Goal: Task Accomplishment & Management: Manage account settings

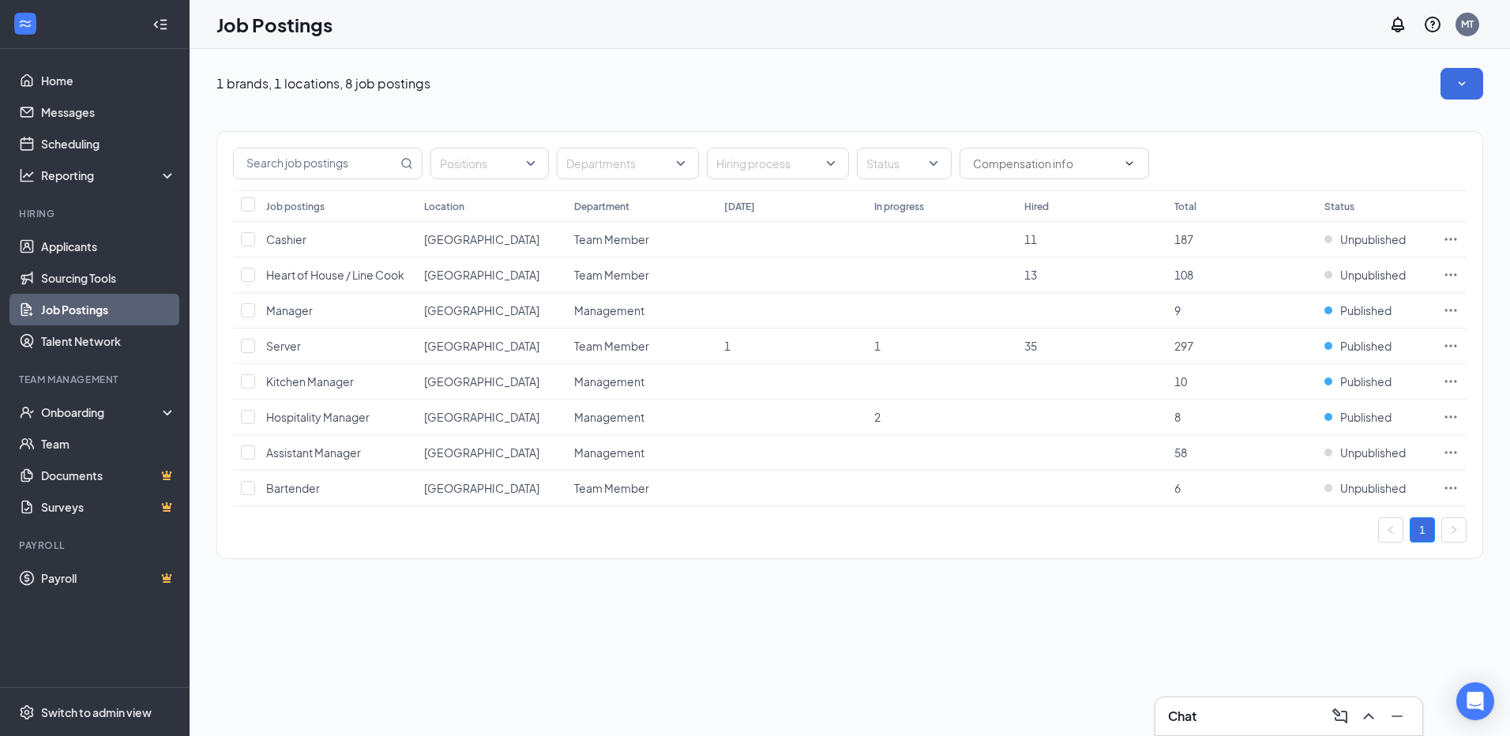
drag, startPoint x: 617, startPoint y: 671, endPoint x: 589, endPoint y: 639, distance: 42.6
click at [617, 671] on div "1 brands, 1 locations, 8 job postings Positions Departments Hiring process Stat…" at bounding box center [850, 392] width 1321 height 687
click at [96, 241] on link "Applicants" at bounding box center [108, 247] width 135 height 32
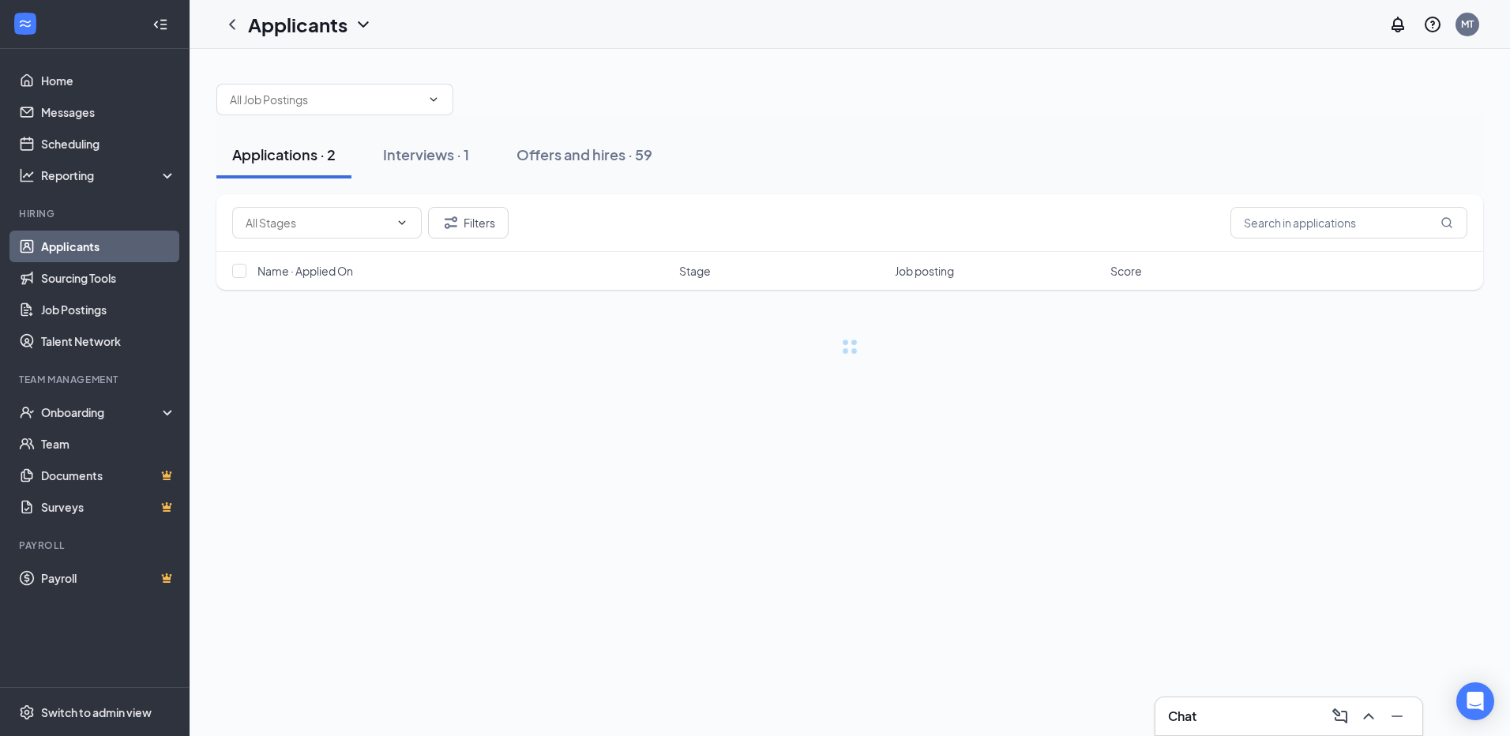
click at [305, 154] on div "Applications · 2" at bounding box center [283, 155] width 103 height 20
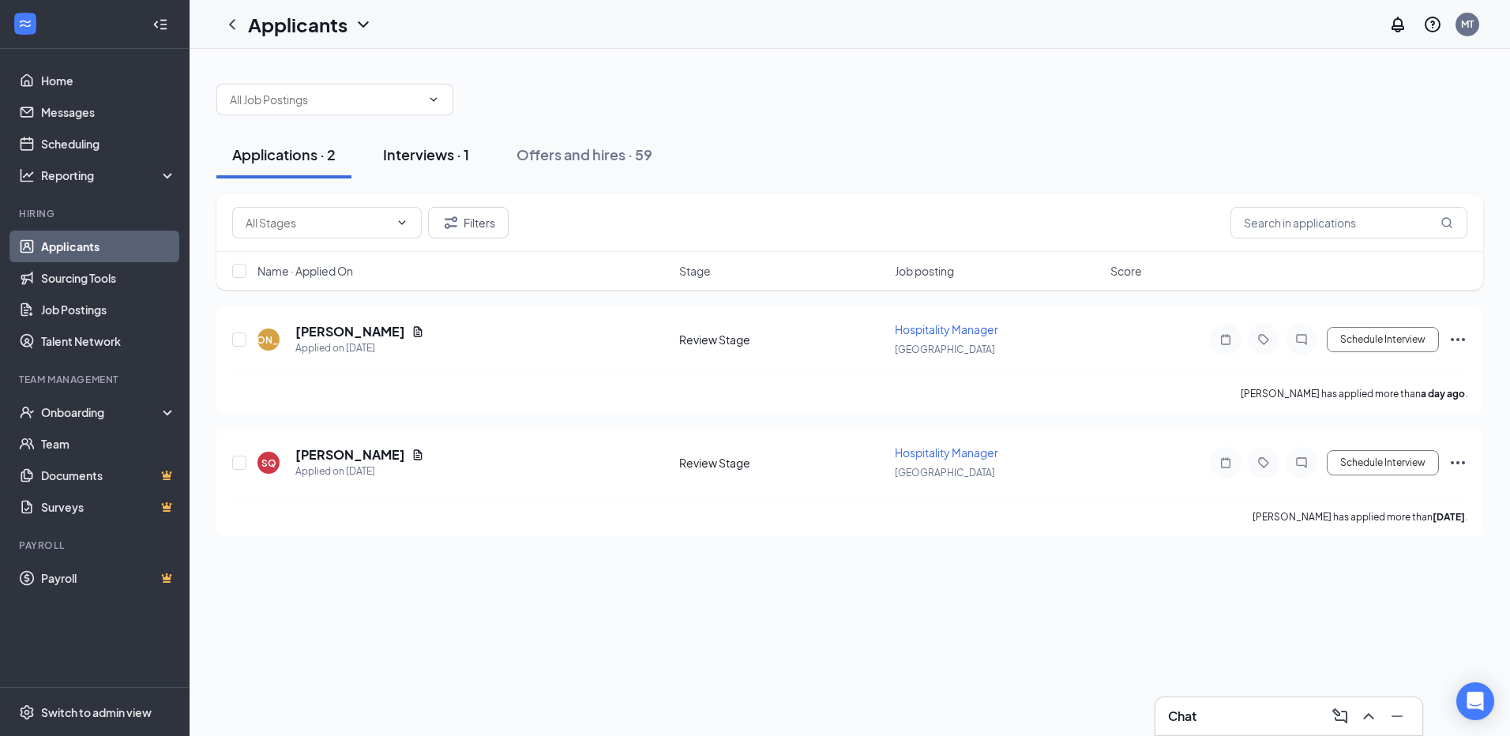
click at [442, 145] on div "Interviews · 1" at bounding box center [426, 155] width 86 height 20
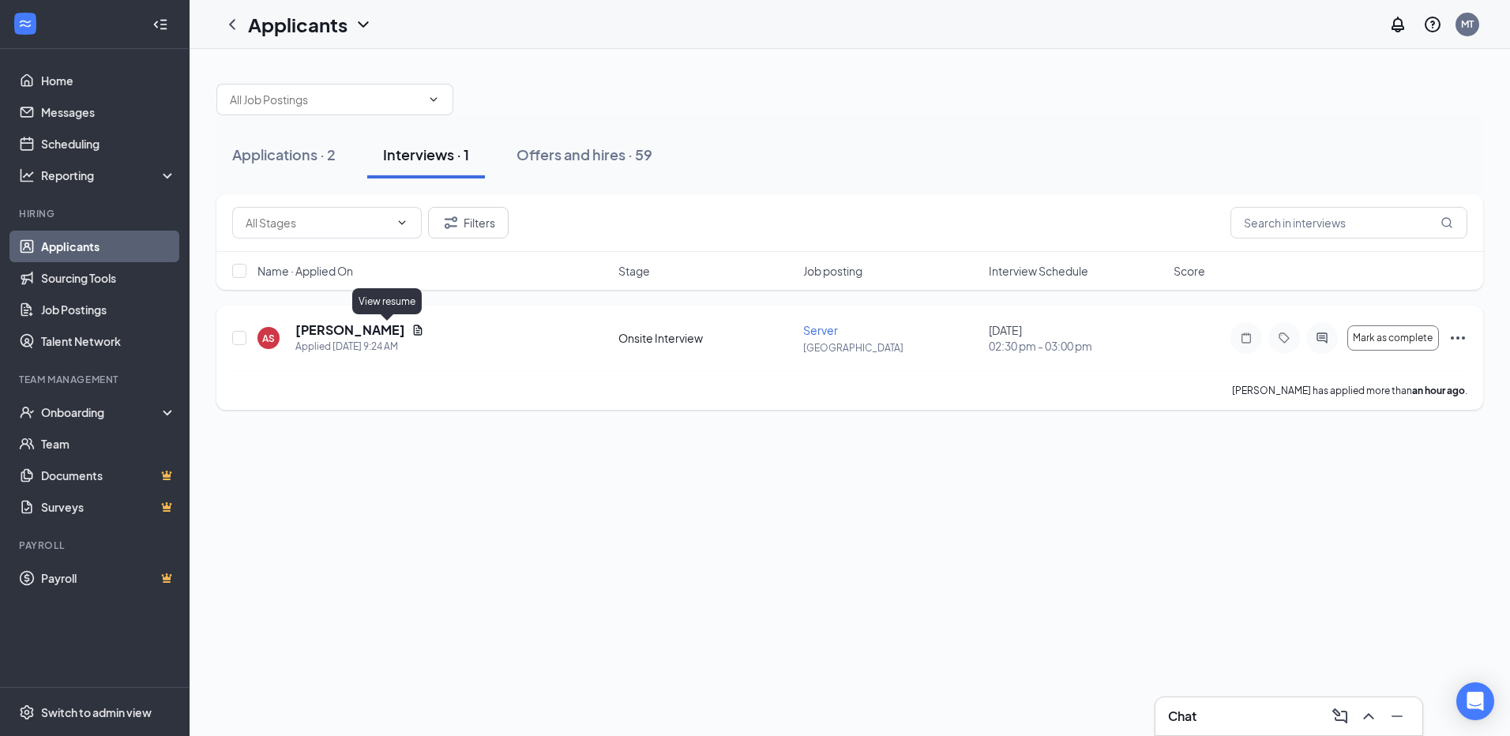
click at [414, 332] on icon "Document" at bounding box center [418, 330] width 9 height 10
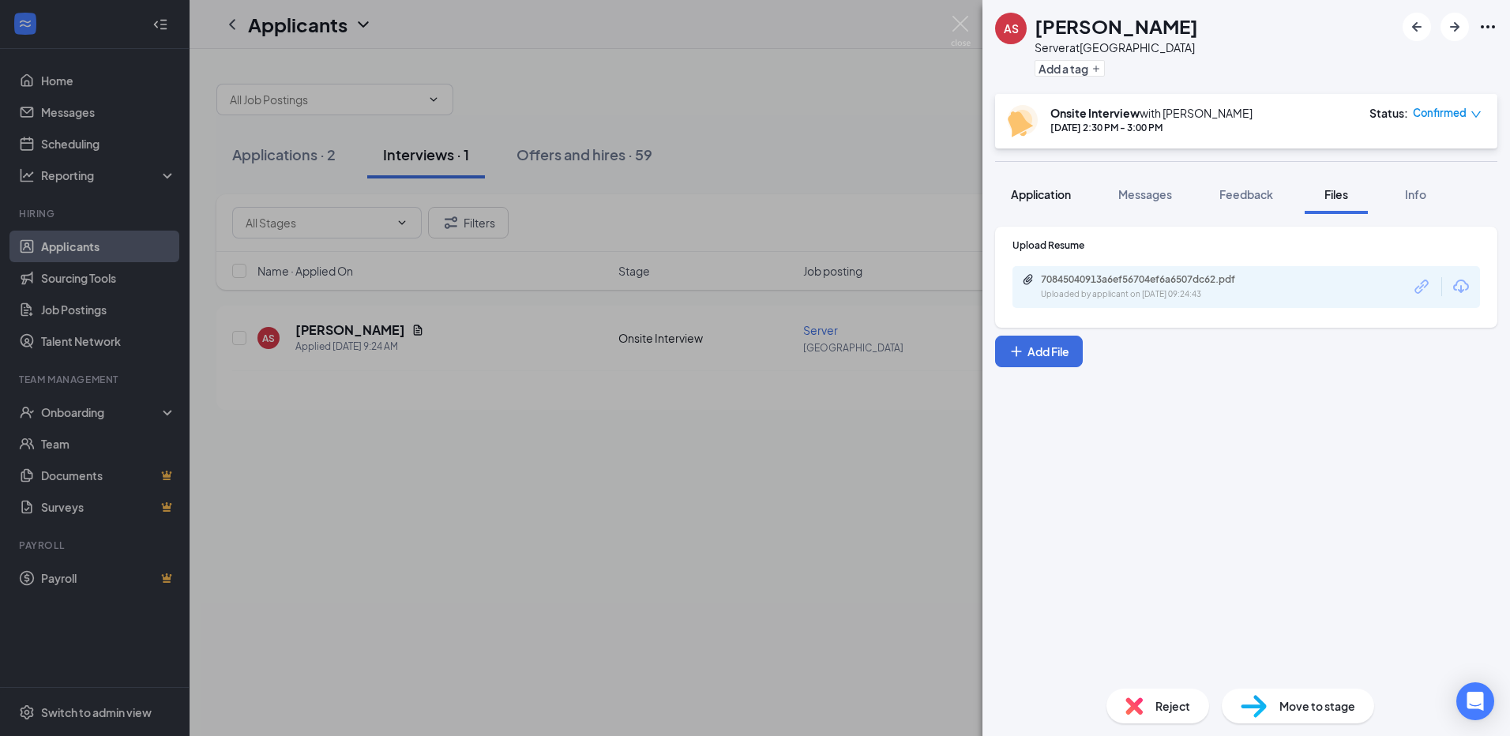
click at [1051, 190] on span "Application" at bounding box center [1041, 194] width 60 height 14
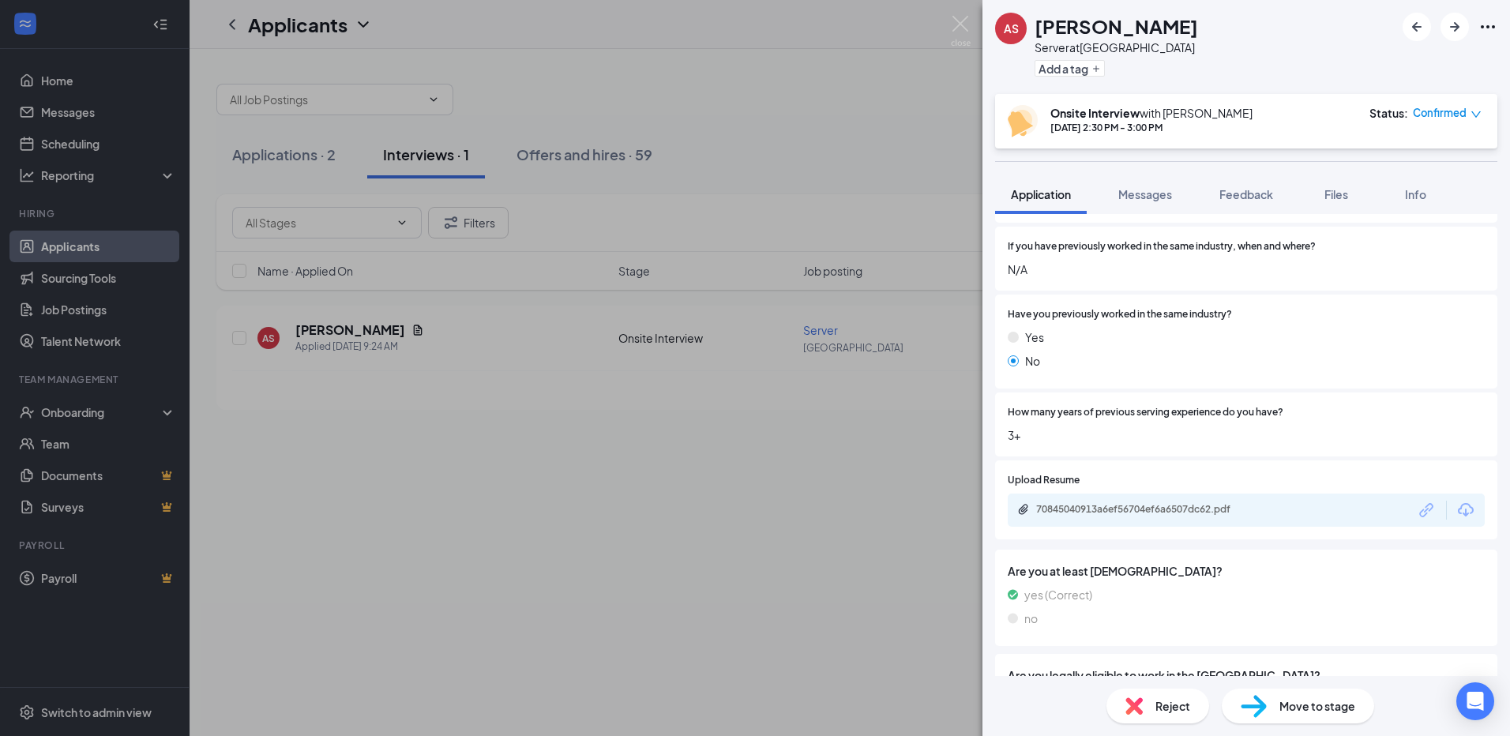
scroll to position [289, 0]
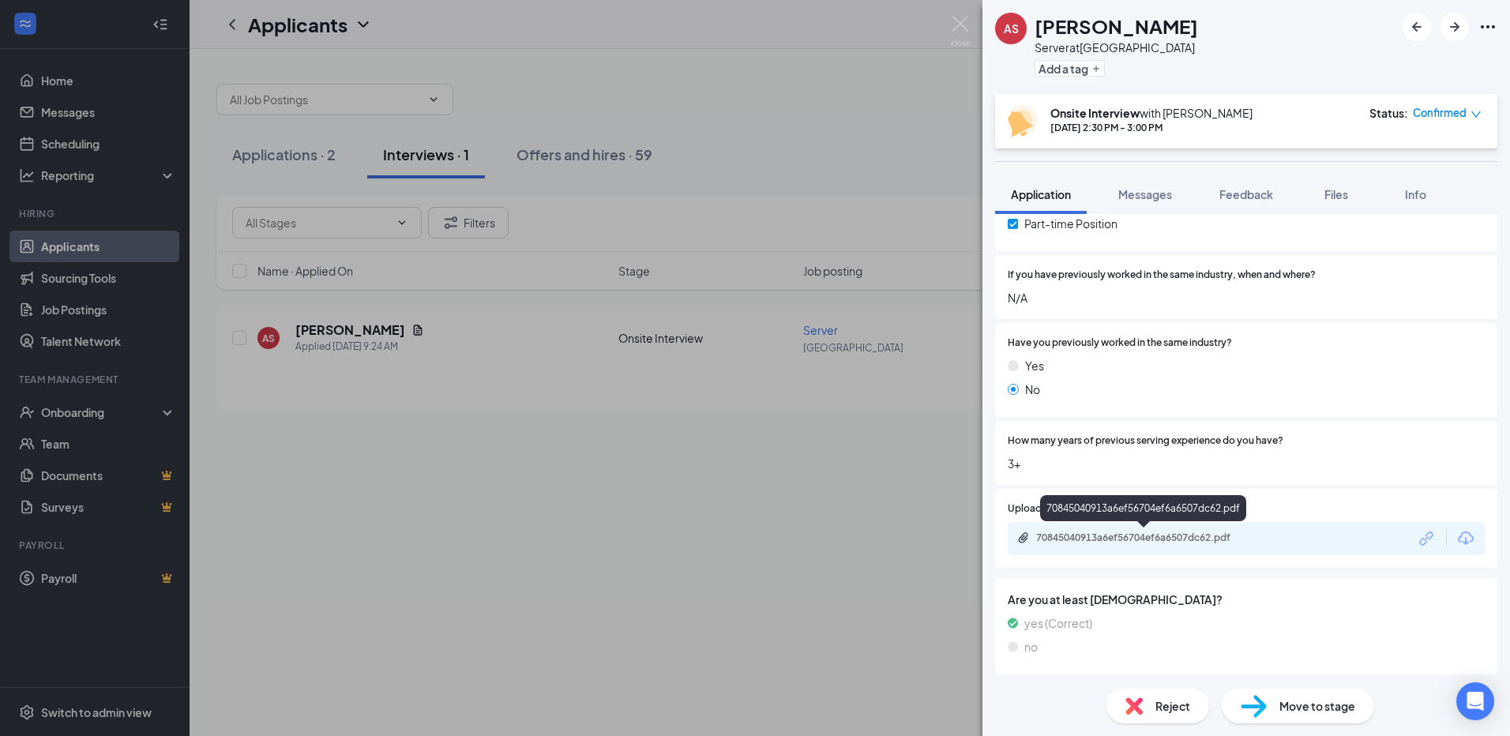
click at [1118, 540] on div "70845040913a6ef56704ef6a6507dc62.pdf" at bounding box center [1146, 538] width 221 height 13
click at [614, 67] on div "AS [PERSON_NAME] Server at [GEOGRAPHIC_DATA] Add a tag Onsite Interview with [P…" at bounding box center [755, 368] width 1510 height 736
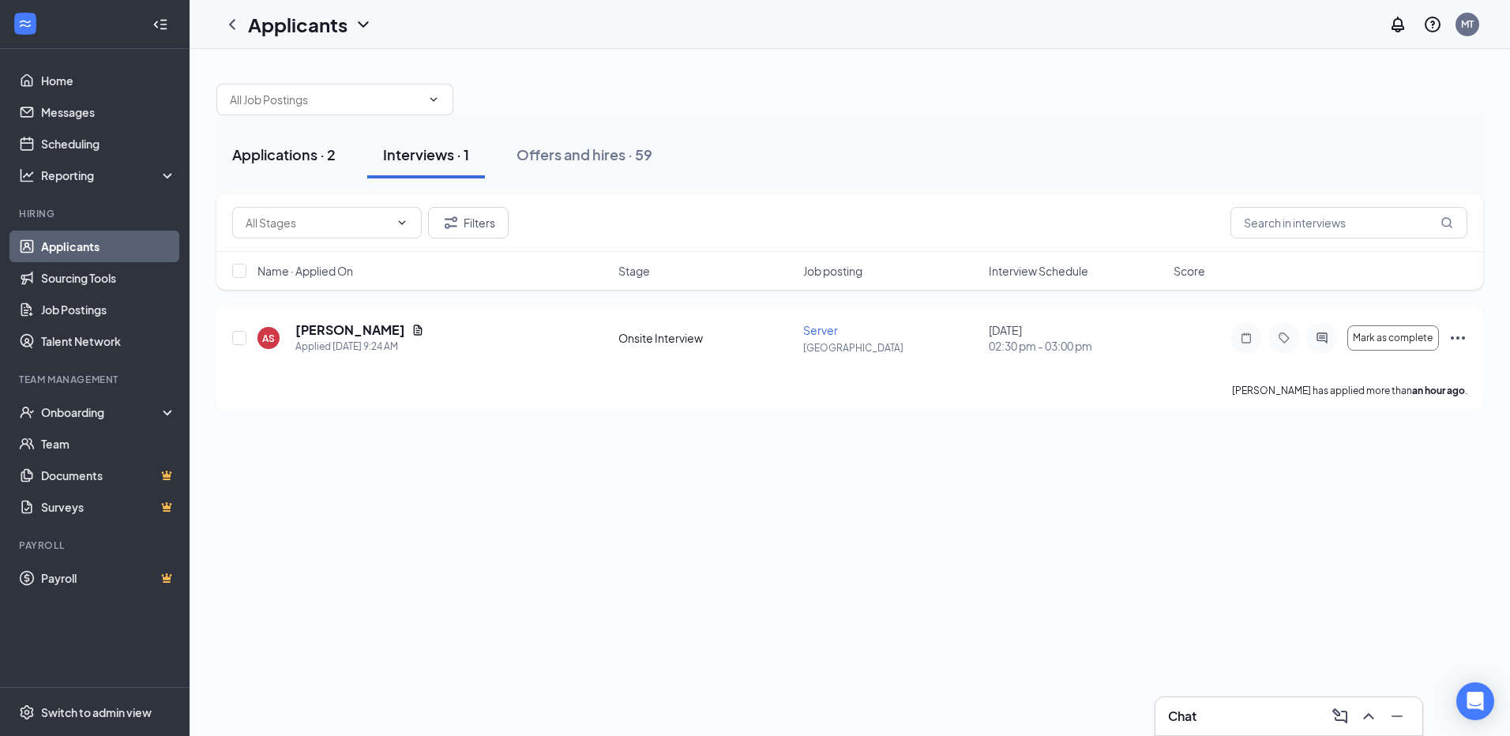
click at [304, 147] on div "Applications · 2" at bounding box center [283, 155] width 103 height 20
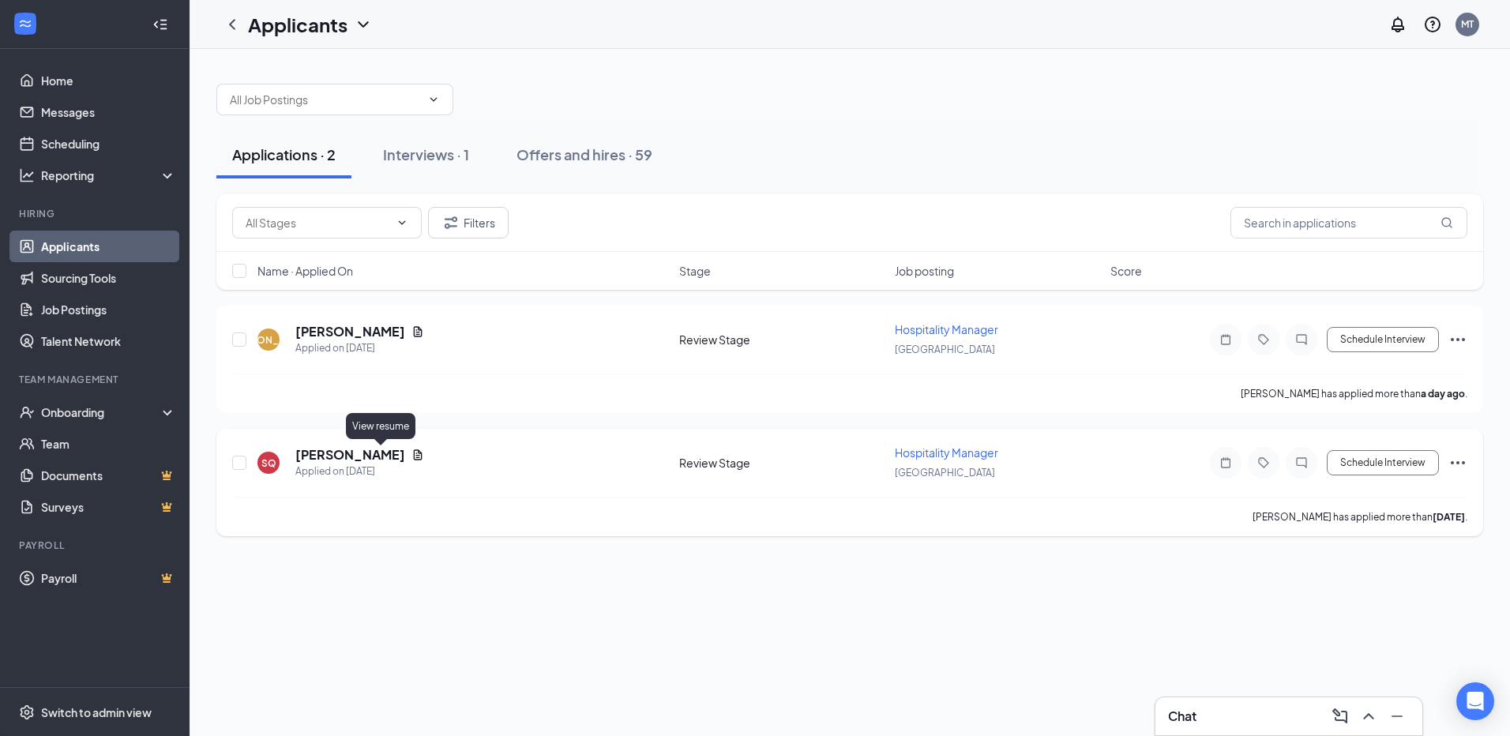
click at [414, 453] on icon "Document" at bounding box center [418, 454] width 9 height 10
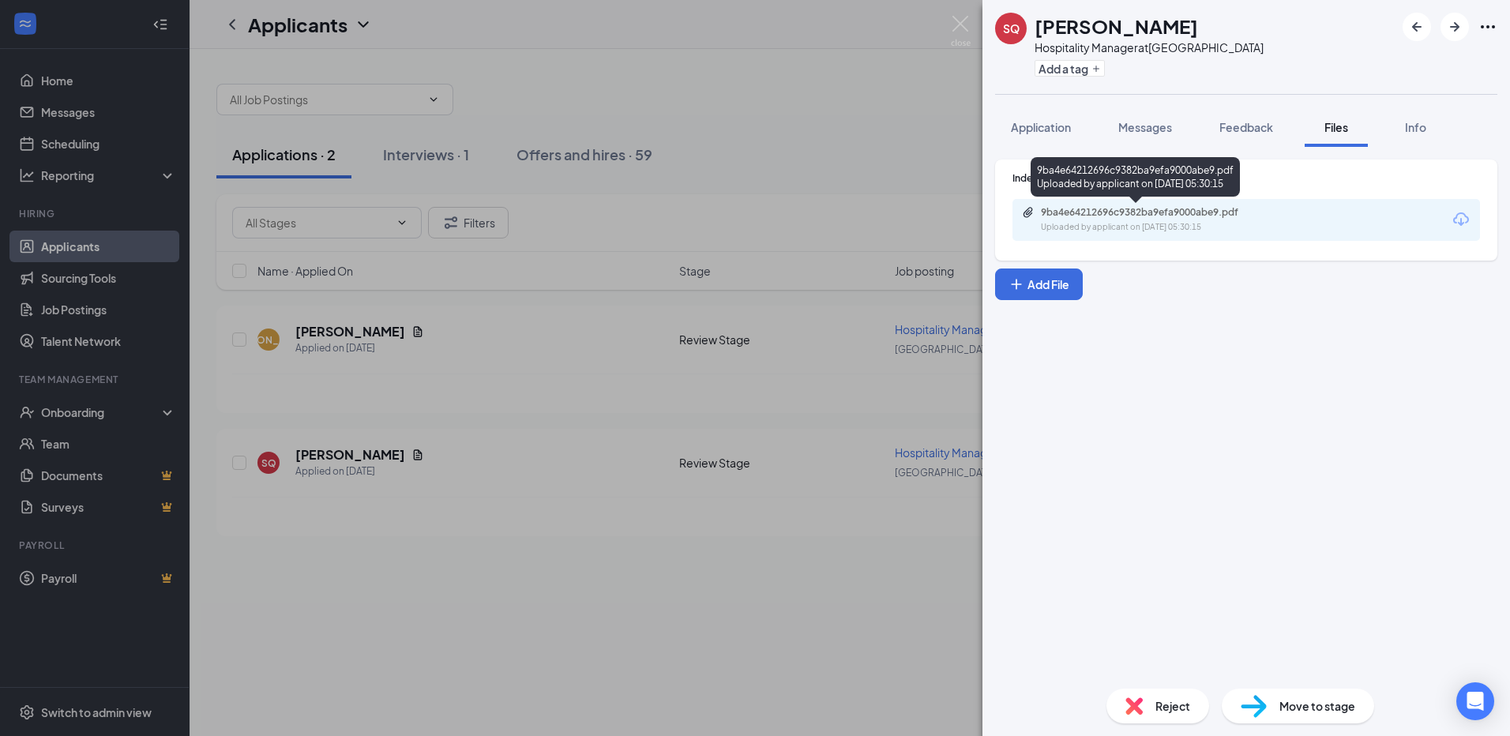
click at [1077, 217] on div "9ba4e64212696c9382ba9efa9000abe9.pdf" at bounding box center [1151, 212] width 221 height 13
drag, startPoint x: 1048, startPoint y: 103, endPoint x: 1034, endPoint y: 124, distance: 25.0
click at [1047, 103] on div "SQ [PERSON_NAME] Hospitality Manager at [GEOGRAPHIC_DATA] Add a tag Application…" at bounding box center [1246, 368] width 528 height 736
click at [1034, 124] on span "Application" at bounding box center [1041, 127] width 60 height 14
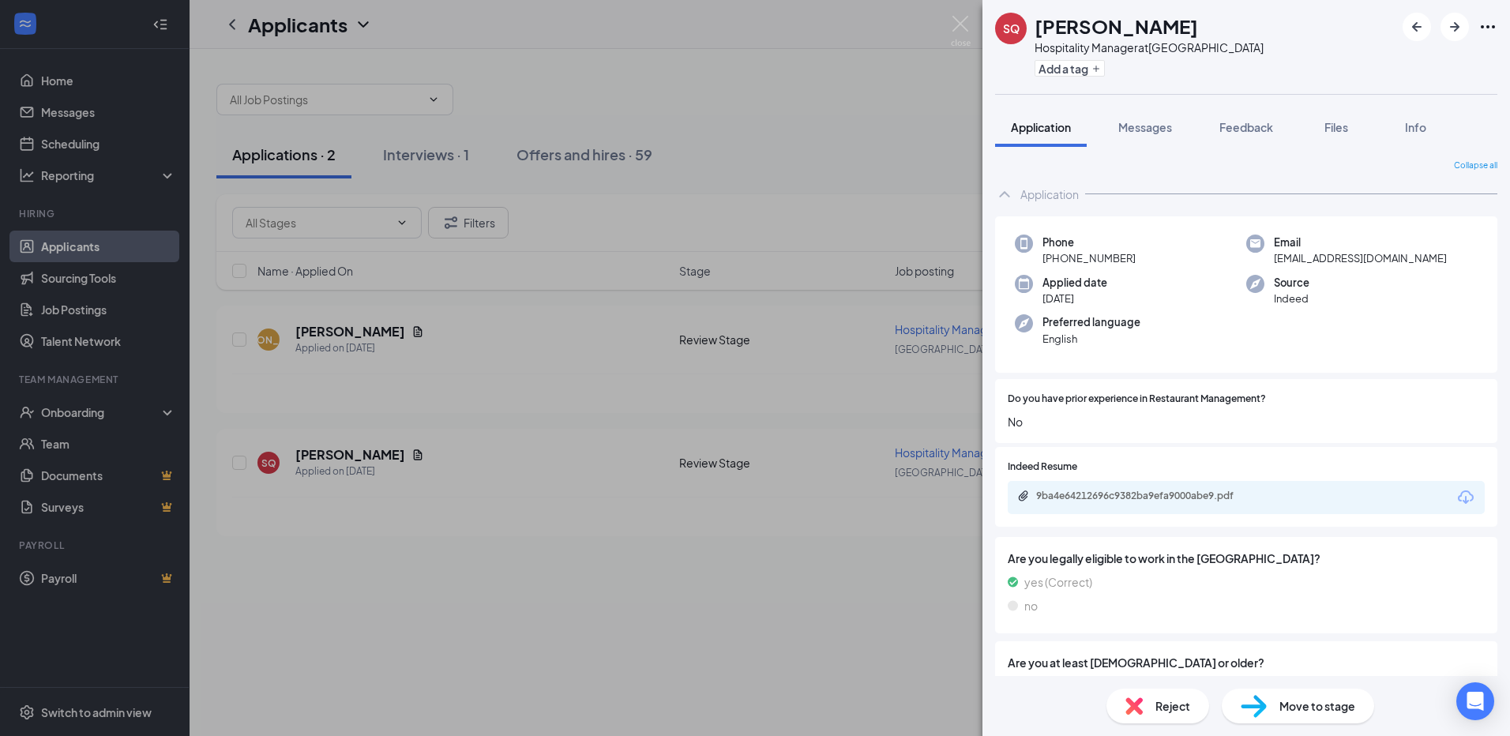
scroll to position [66, 0]
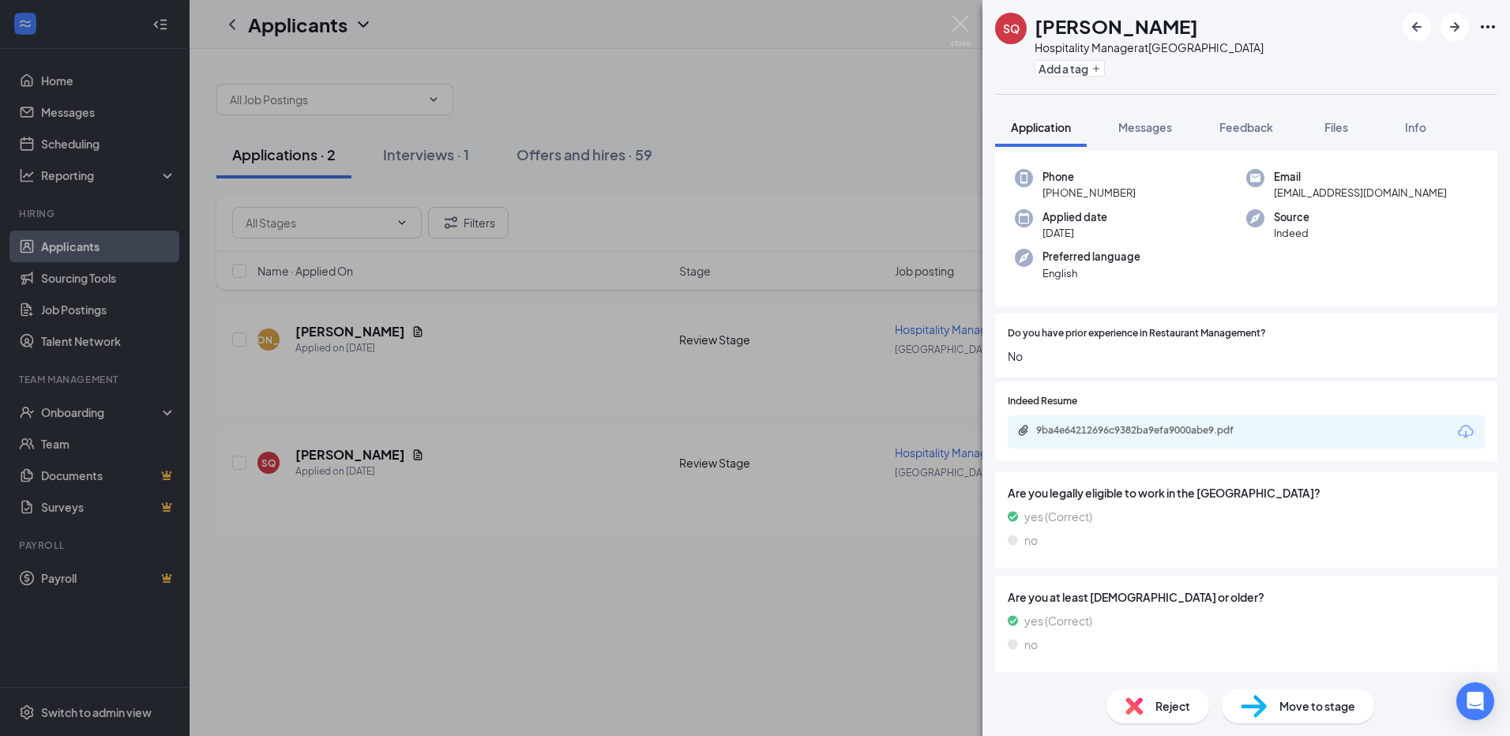
click at [1174, 700] on span "Reject" at bounding box center [1172, 705] width 35 height 17
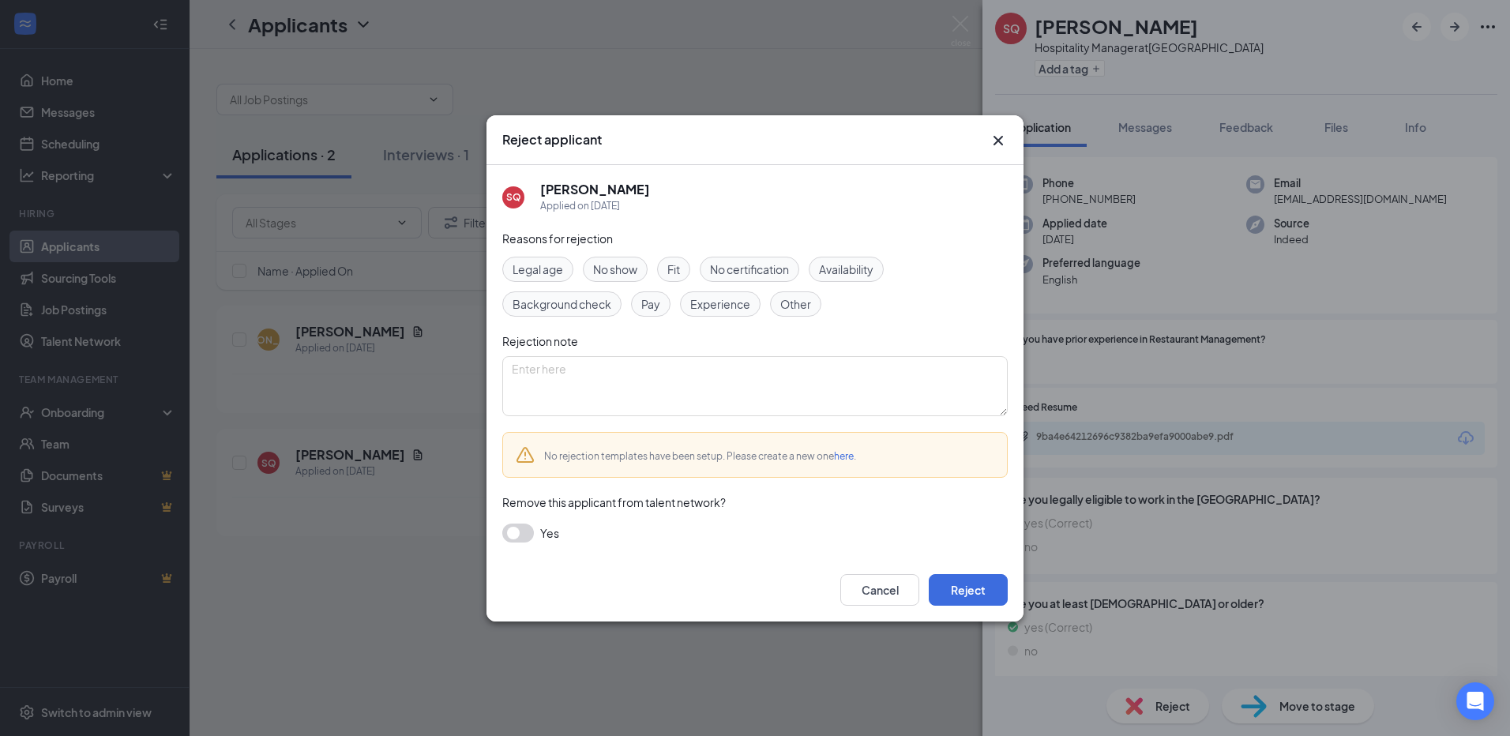
click at [740, 308] on span "Experience" at bounding box center [720, 303] width 60 height 17
click at [955, 588] on button "Reject" at bounding box center [968, 590] width 79 height 32
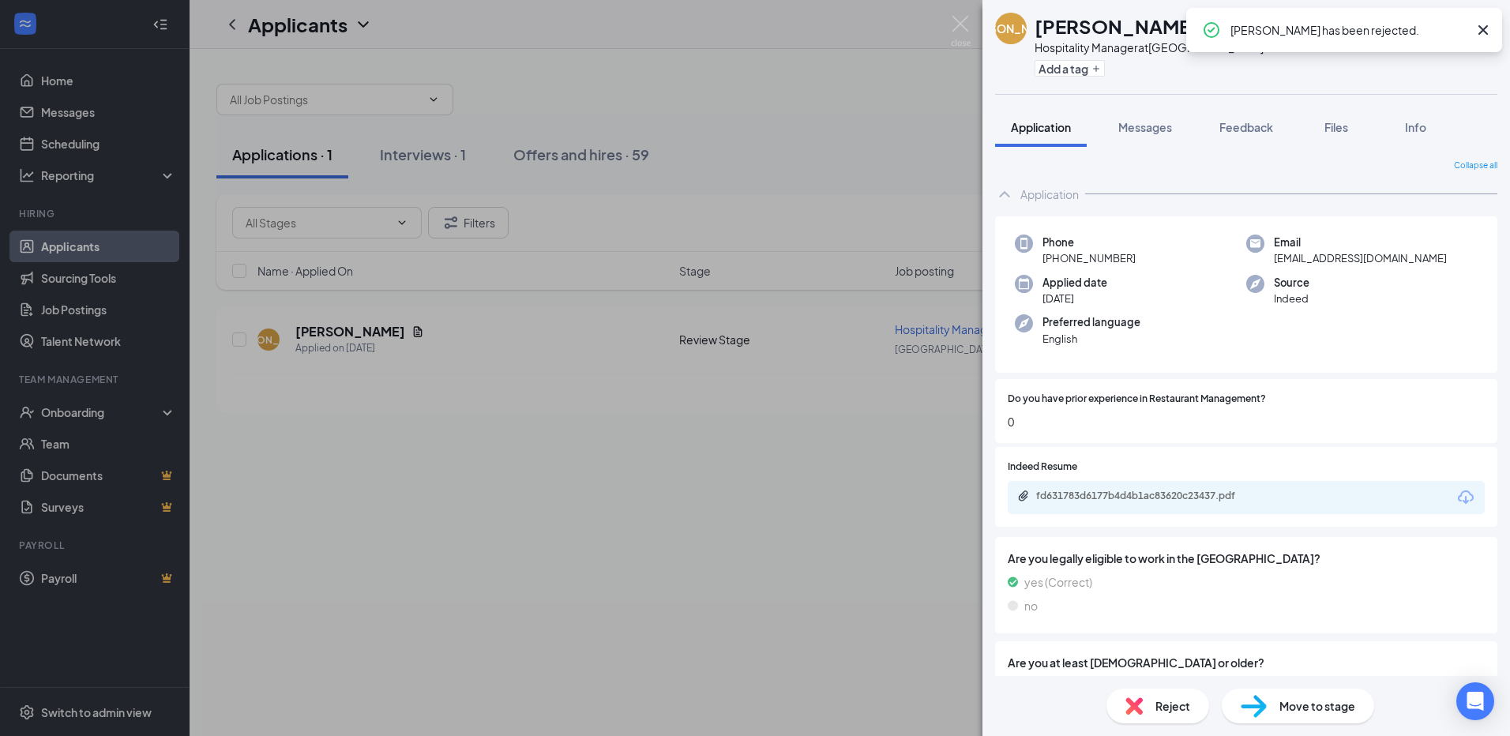
scroll to position [66, 0]
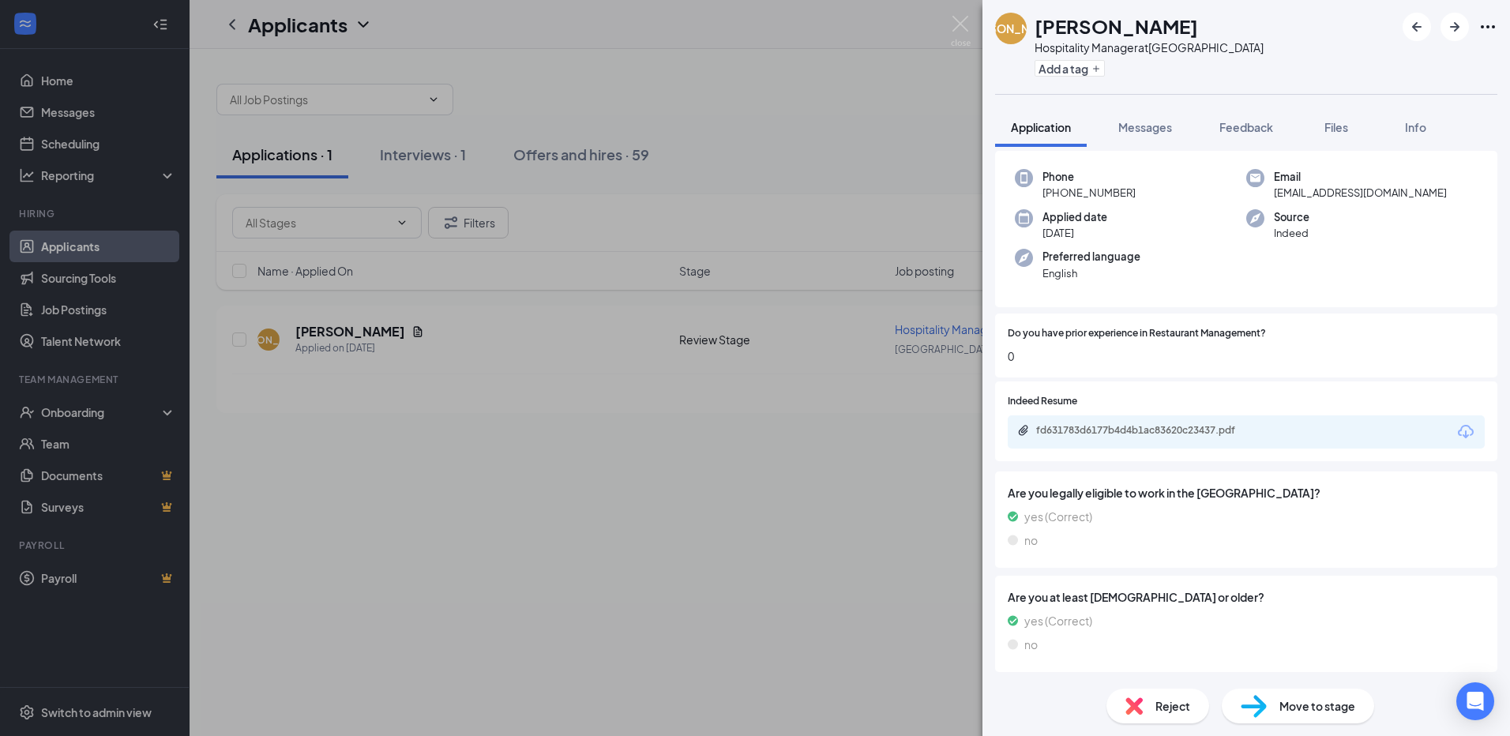
click at [1178, 722] on div "Reject" at bounding box center [1157, 706] width 103 height 35
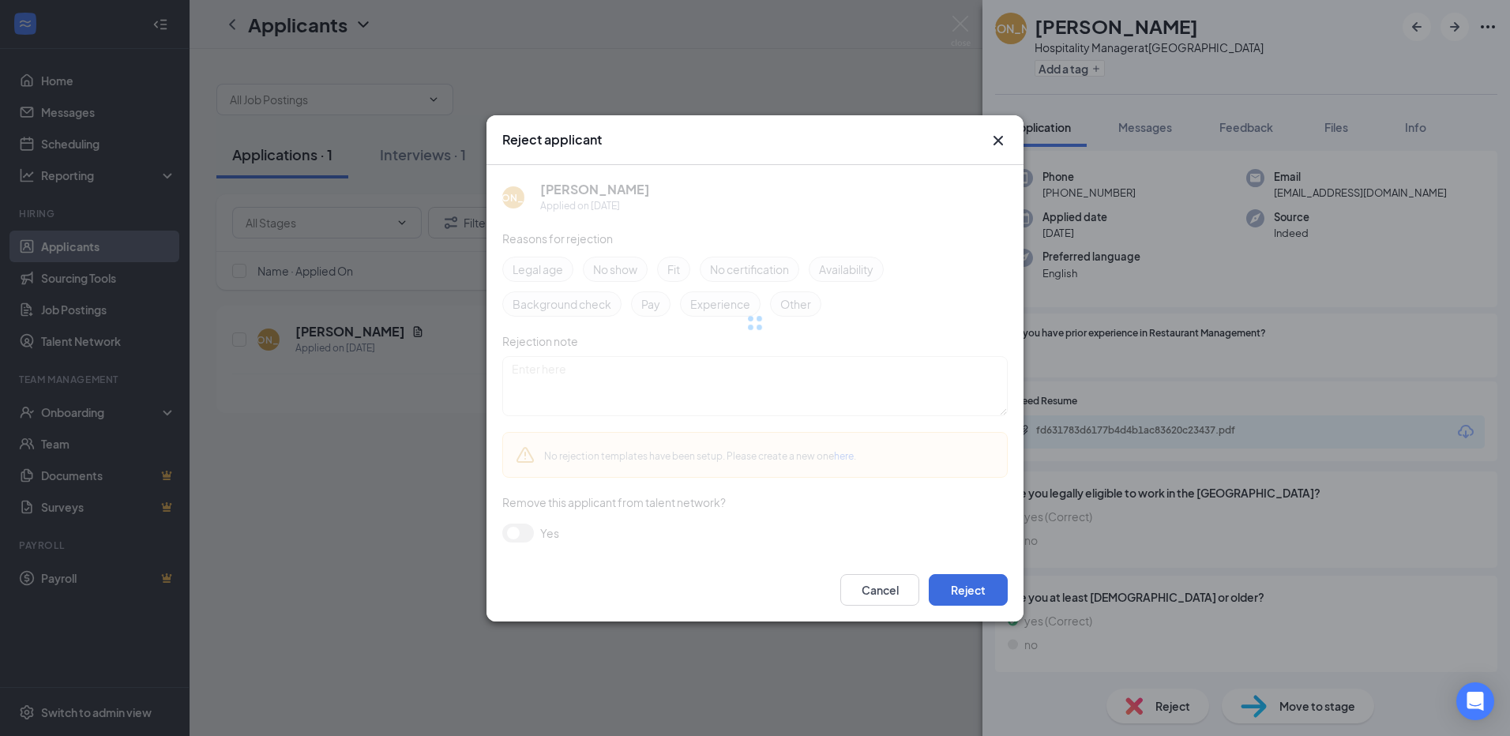
scroll to position [59, 0]
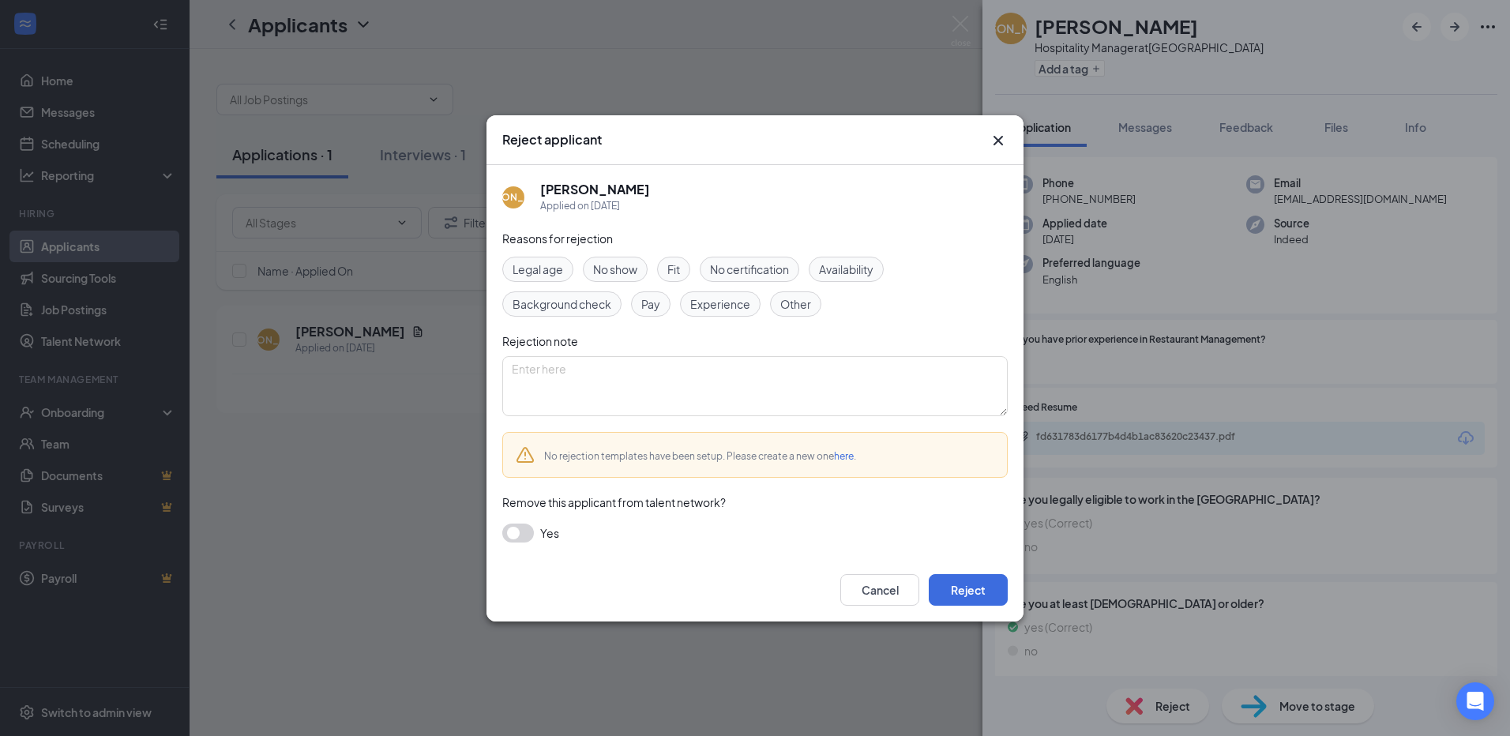
click at [728, 298] on span "Experience" at bounding box center [720, 303] width 60 height 17
click at [972, 590] on button "Reject" at bounding box center [968, 590] width 79 height 32
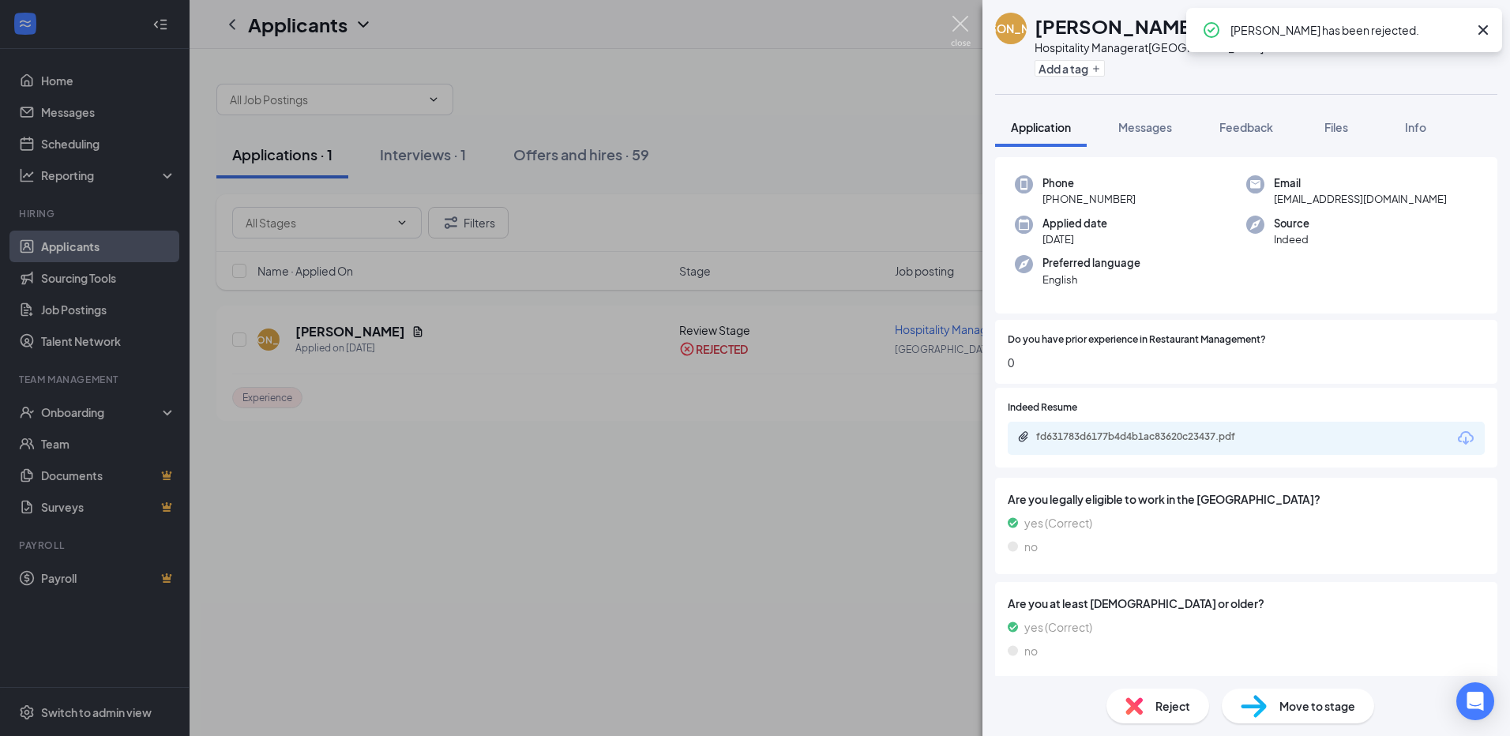
click at [955, 30] on img at bounding box center [961, 31] width 20 height 31
